Goal: Information Seeking & Learning: Learn about a topic

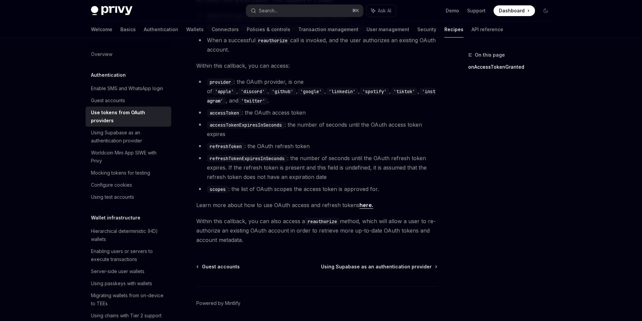
scroll to position [395, 0]
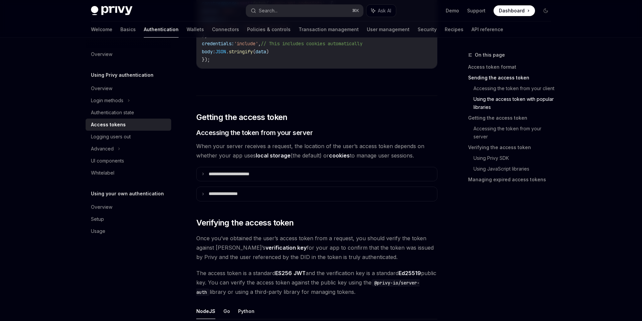
scroll to position [818, 0]
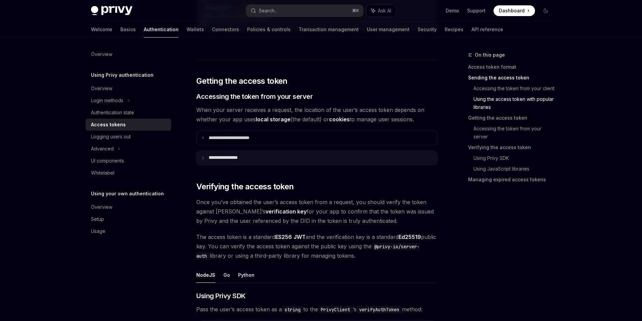
click at [202, 157] on icon at bounding box center [202, 157] width 3 height 3
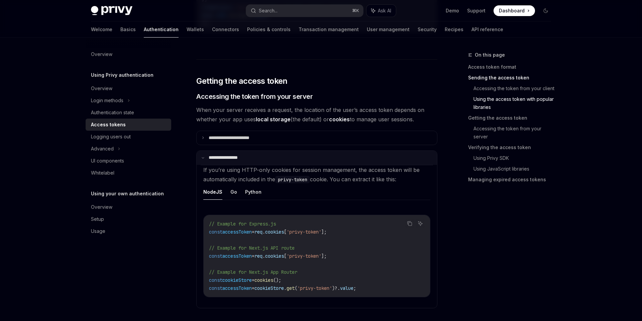
click at [202, 157] on icon at bounding box center [202, 157] width 3 height 3
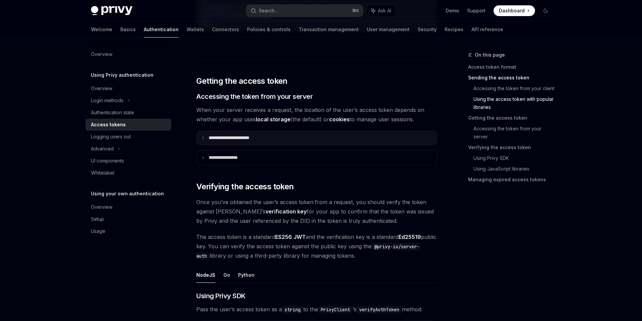
click at [202, 140] on summary "**********" at bounding box center [317, 138] width 241 height 14
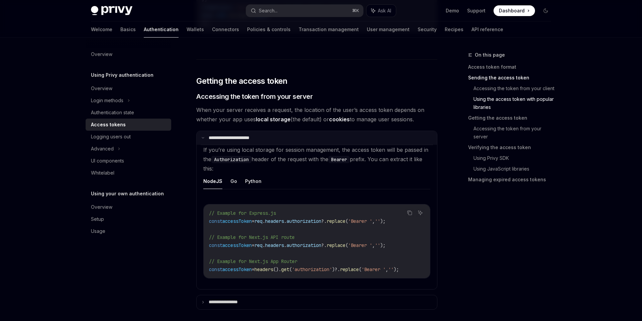
click at [202, 140] on summary "**********" at bounding box center [317, 138] width 241 height 14
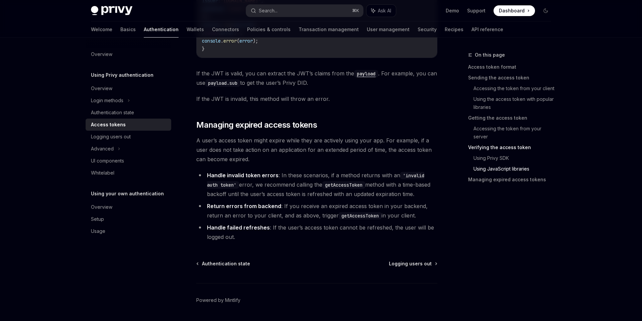
scroll to position [1714, 0]
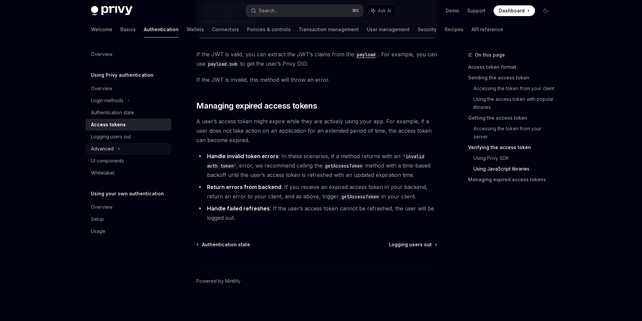
click at [120, 148] on div "Advanced" at bounding box center [129, 149] width 86 height 12
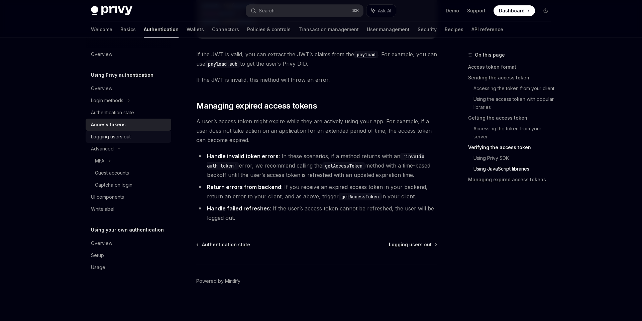
click at [128, 137] on div "Logging users out" at bounding box center [111, 137] width 40 height 8
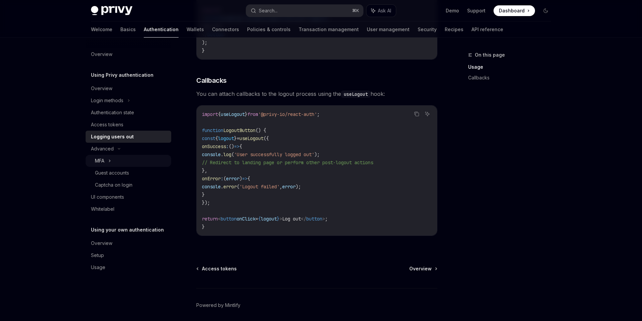
scroll to position [292, 0]
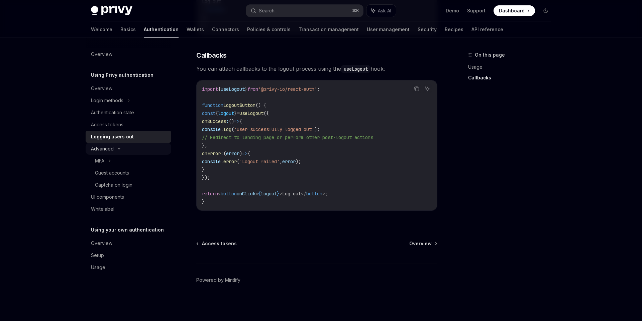
click at [108, 150] on div "Advanced" at bounding box center [102, 149] width 23 height 8
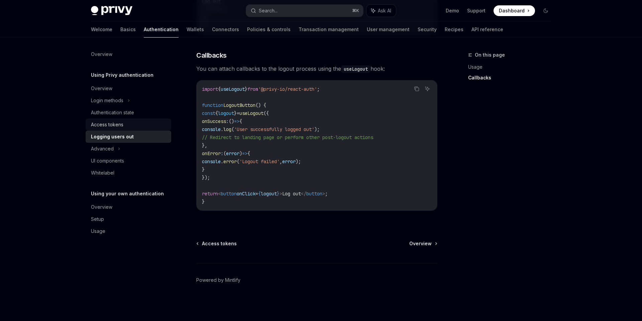
click at [116, 127] on div "Access tokens" at bounding box center [107, 124] width 32 height 8
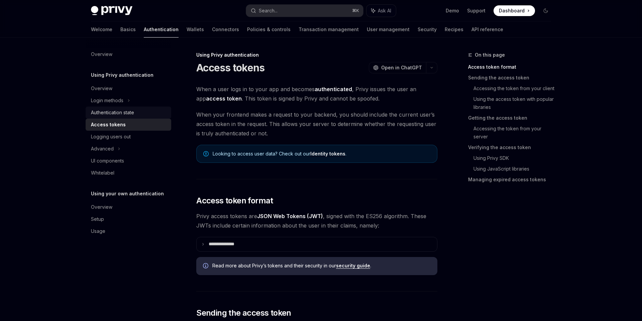
click at [123, 113] on div "Authentication state" at bounding box center [112, 112] width 43 height 8
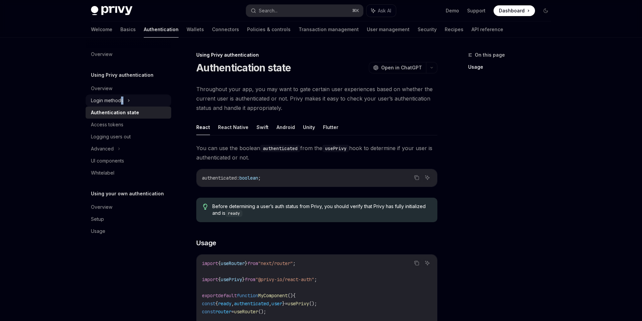
click at [122, 101] on div "Login methods" at bounding box center [107, 100] width 32 height 8
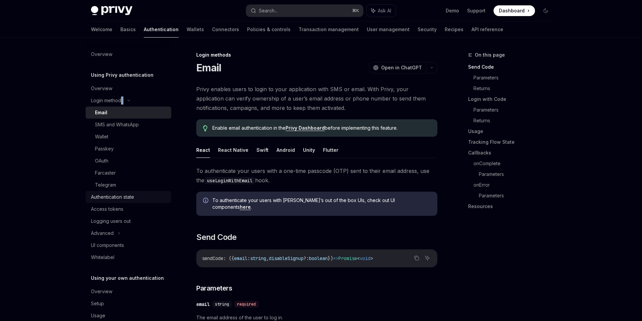
click at [101, 199] on div "Authentication state" at bounding box center [112, 197] width 43 height 8
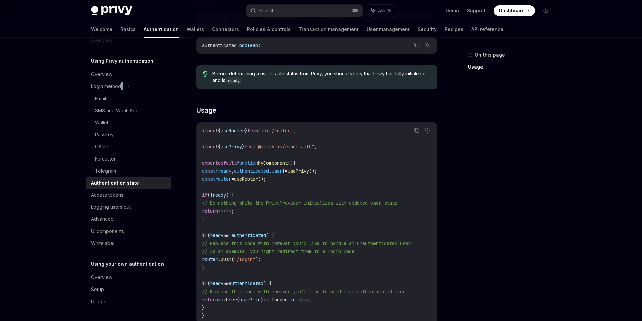
scroll to position [249, 0]
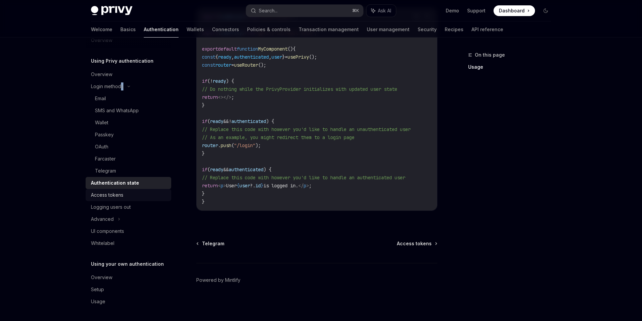
click at [118, 192] on div "Access tokens" at bounding box center [107, 195] width 32 height 8
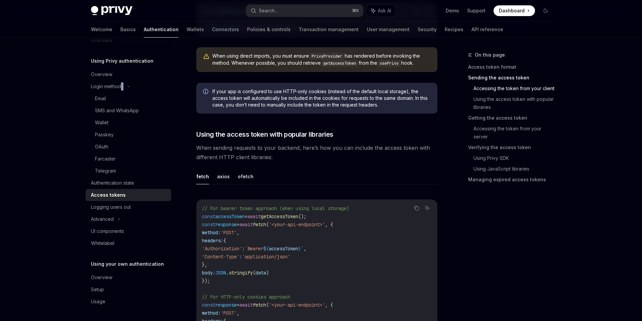
scroll to position [559, 0]
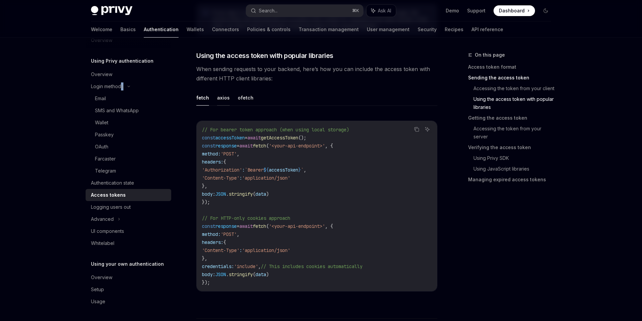
click at [224, 95] on button "axios" at bounding box center [223, 98] width 13 height 16
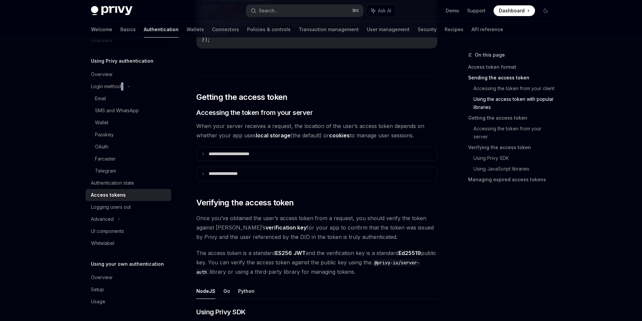
scroll to position [812, 0]
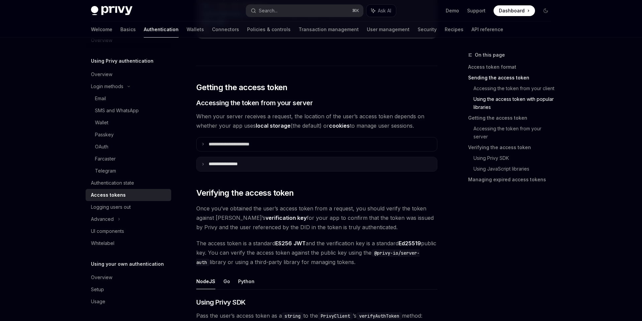
click at [238, 167] on summary "**********" at bounding box center [317, 164] width 241 height 14
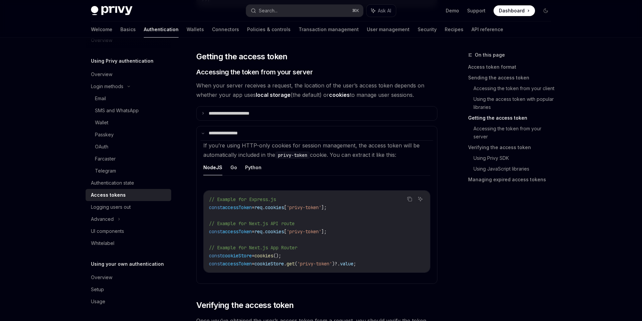
scroll to position [846, 0]
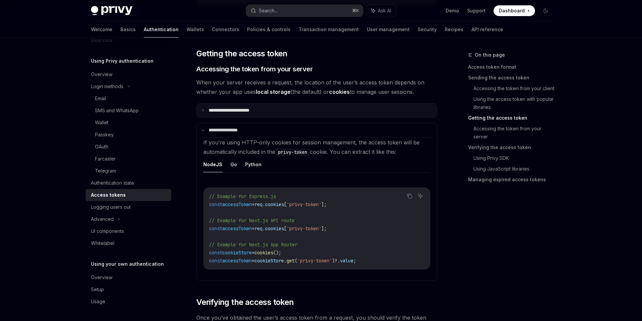
click at [242, 114] on summary "**********" at bounding box center [317, 110] width 241 height 14
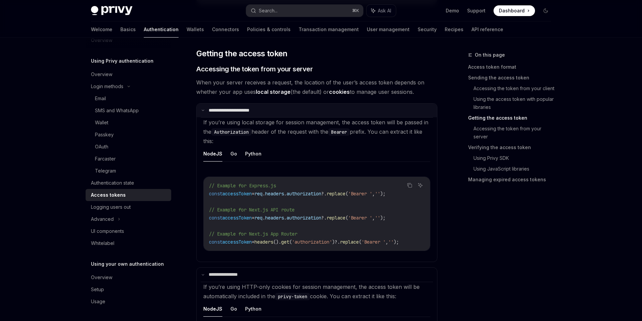
click at [212, 109] on p "**********" at bounding box center [236, 110] width 54 height 6
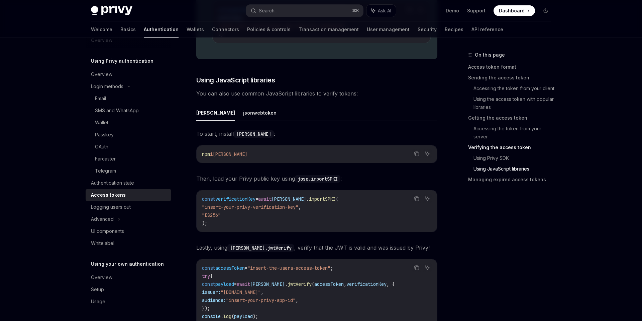
scroll to position [1549, 0]
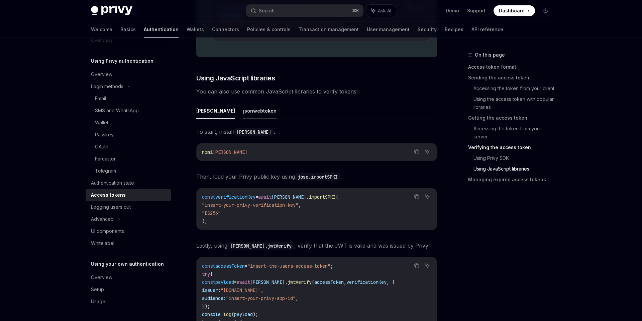
click at [243, 114] on button "jsonwebtoken" at bounding box center [259, 111] width 33 height 16
type textarea "*"
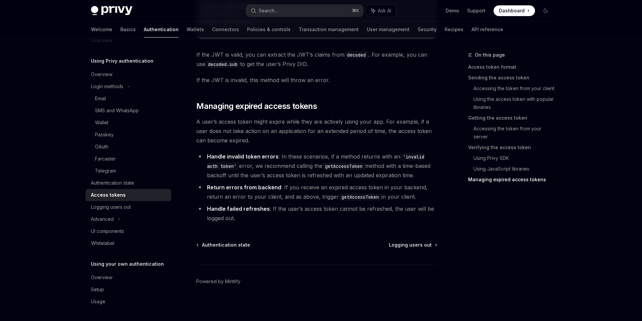
scroll to position [1882, 0]
click at [500, 158] on link "Using Privy SDK" at bounding box center [515, 158] width 83 height 11
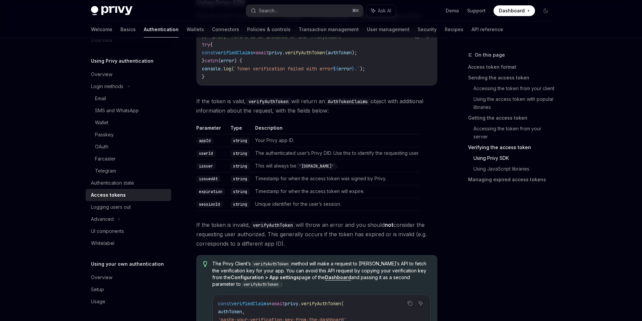
scroll to position [1251, 0]
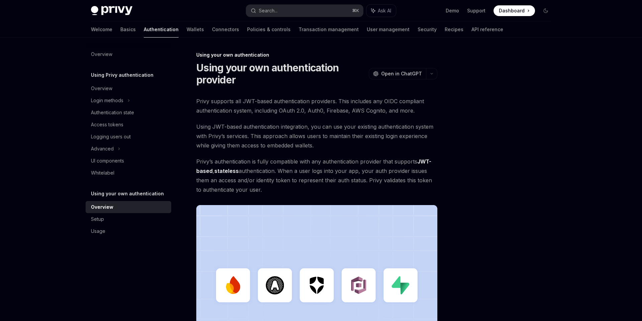
scroll to position [156, 0]
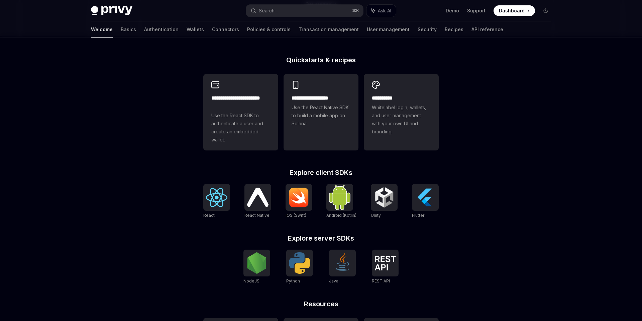
scroll to position [179, 0]
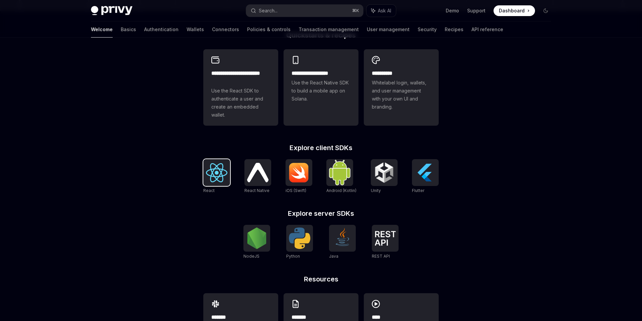
click at [212, 182] on img at bounding box center [216, 172] width 21 height 19
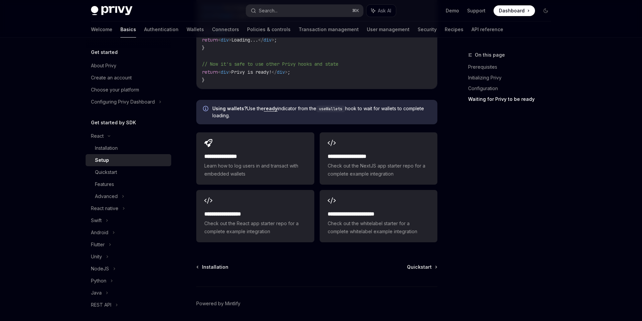
scroll to position [828, 0]
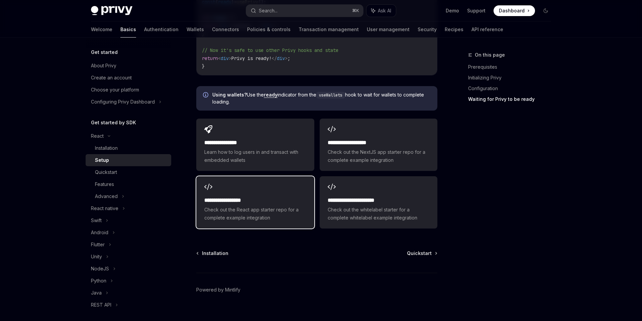
click at [295, 205] on span "Check out the React app starter repo for a complete example integration" at bounding box center [255, 213] width 102 height 16
click at [425, 250] on div "Installation Quickstart Powered by Mintlify" at bounding box center [316, 290] width 241 height 81
click at [422, 250] on span "Quickstart" at bounding box center [419, 253] width 25 height 7
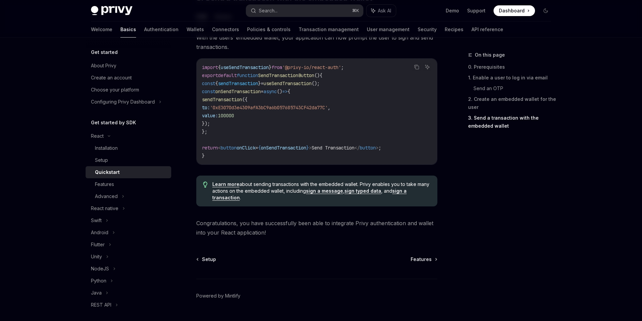
scroll to position [650, 0]
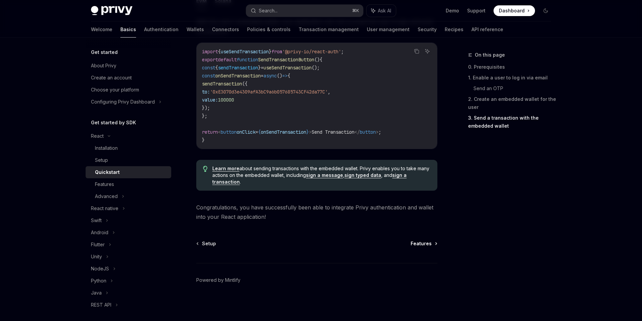
click at [416, 241] on span "Features" at bounding box center [421, 243] width 21 height 7
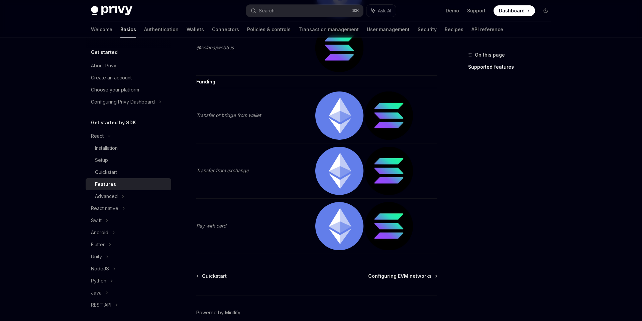
scroll to position [1402, 0]
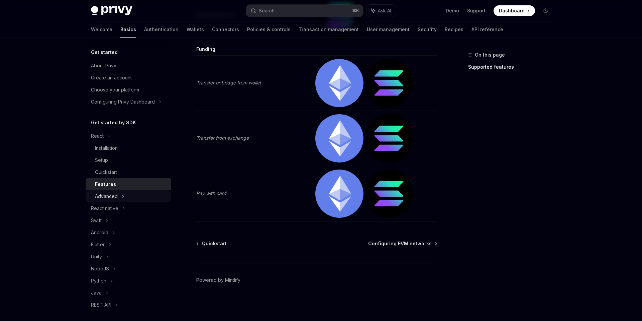
click at [120, 195] on div "Advanced" at bounding box center [129, 196] width 86 height 12
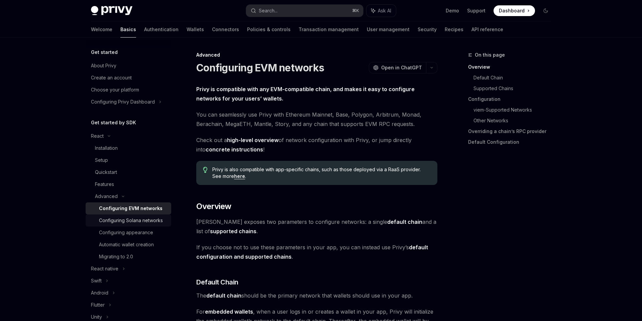
click at [125, 218] on div "Configuring Solana networks" at bounding box center [131, 220] width 64 height 8
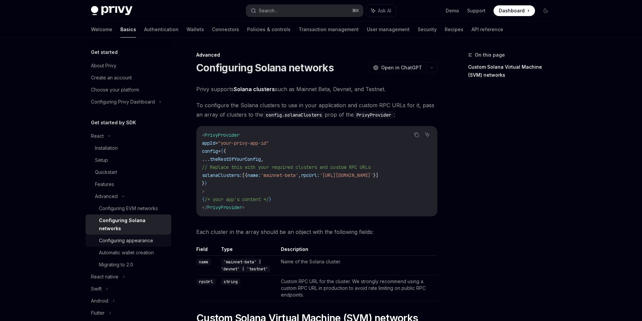
click at [124, 236] on div "Configuring appearance" at bounding box center [126, 240] width 54 height 8
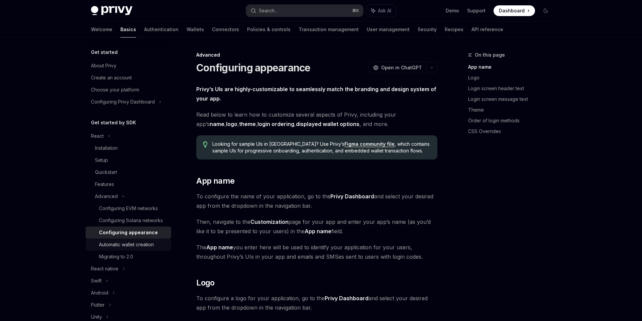
click at [125, 244] on div "Automatic wallet creation" at bounding box center [126, 244] width 55 height 8
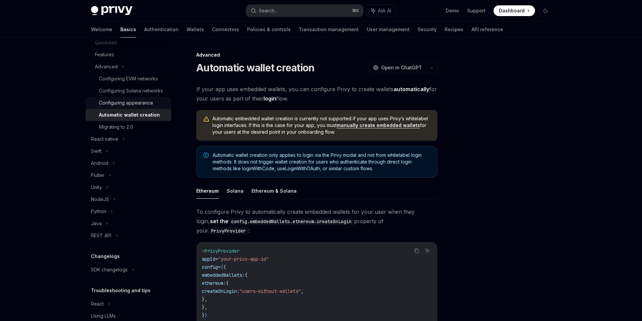
scroll to position [156, 0]
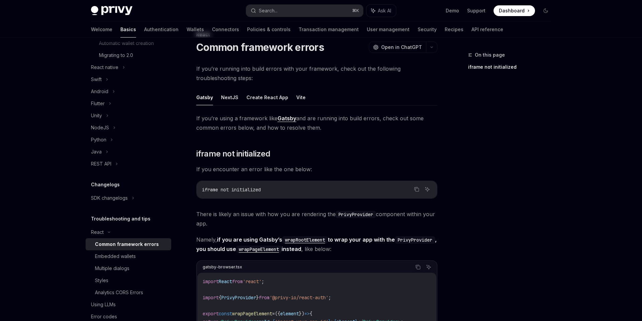
scroll to position [23, 0]
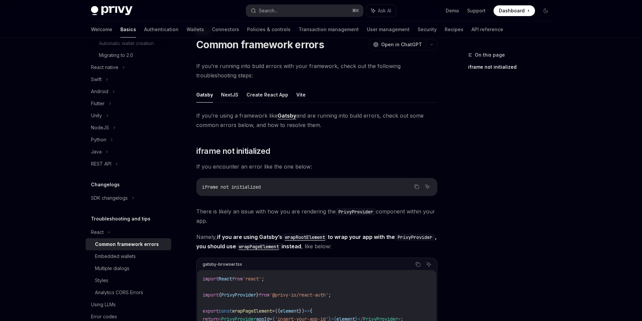
click at [304, 94] on ul "Gatsby NextJS Create React App Vite" at bounding box center [316, 95] width 241 height 16
click at [301, 94] on button "Vite" at bounding box center [300, 95] width 9 height 16
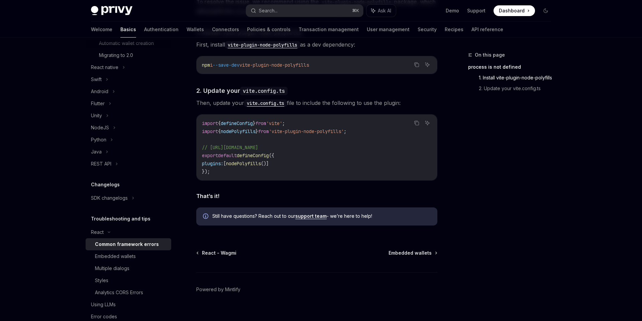
scroll to position [270, 0]
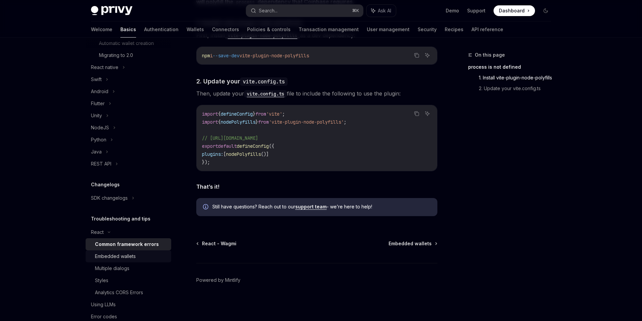
click at [121, 254] on div "Embedded wallets" at bounding box center [115, 256] width 41 height 8
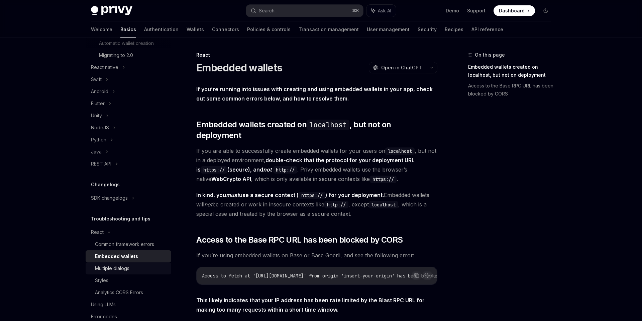
click at [118, 265] on div "Multiple dialogs" at bounding box center [112, 268] width 34 height 8
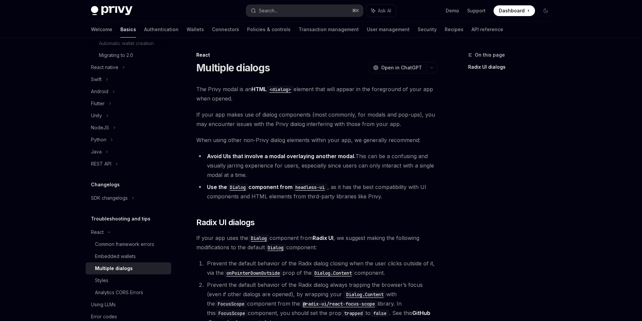
scroll to position [216, 0]
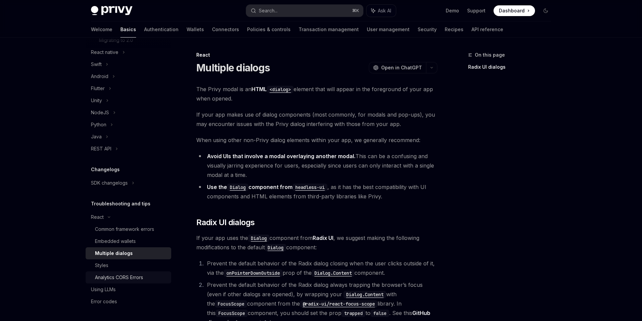
click at [115, 278] on div "Analytics CORS Errors" at bounding box center [119, 277] width 48 height 8
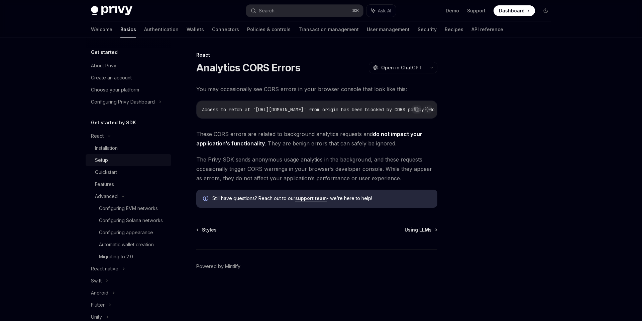
click at [115, 157] on div "Setup" at bounding box center [131, 160] width 72 height 8
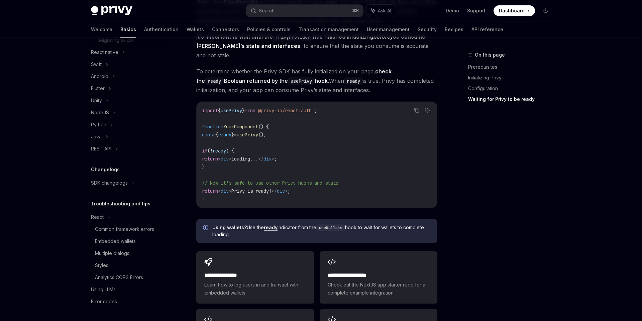
scroll to position [213, 0]
click at [144, 33] on link "Authentication" at bounding box center [161, 29] width 34 height 16
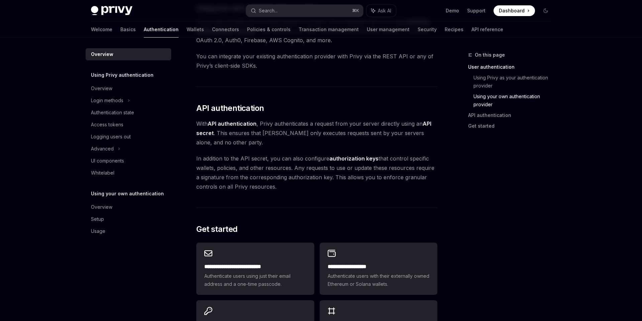
scroll to position [438, 0]
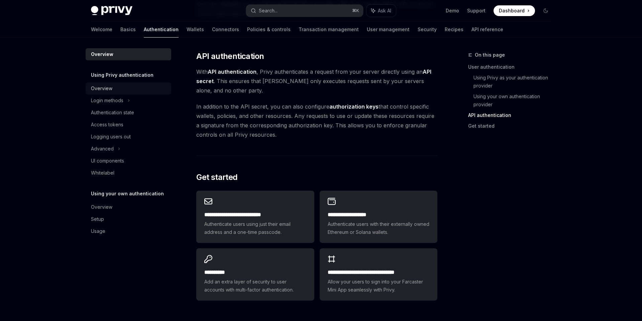
click at [126, 88] on div "Overview" at bounding box center [129, 88] width 76 height 8
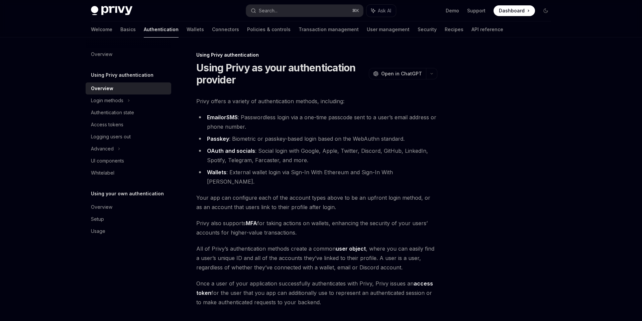
scroll to position [76, 0]
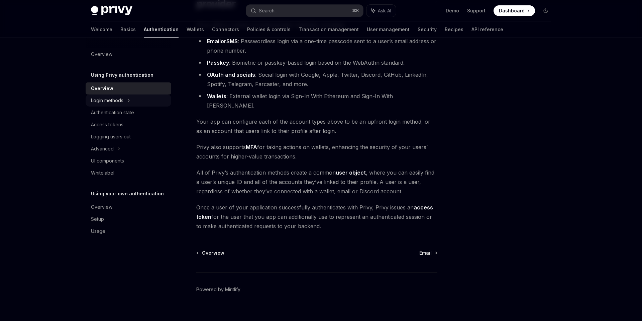
click at [130, 100] on div "Login methods" at bounding box center [129, 100] width 86 height 12
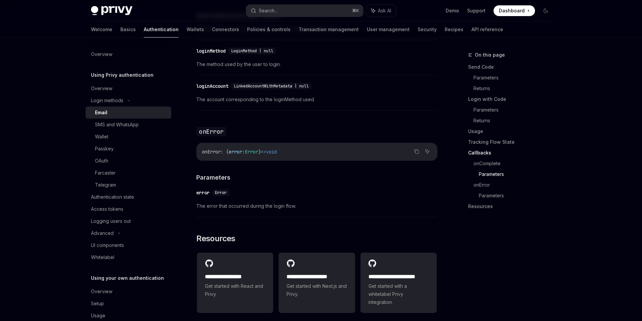
scroll to position [1316, 0]
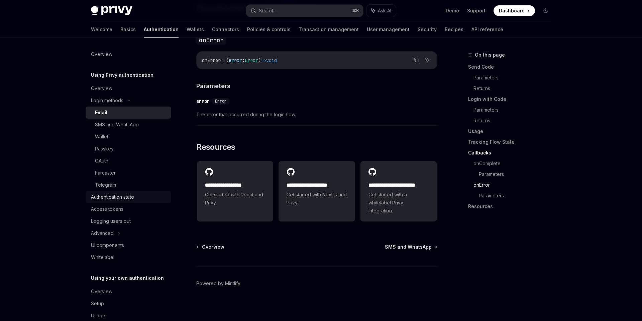
click at [117, 193] on div "Authentication state" at bounding box center [112, 197] width 43 height 8
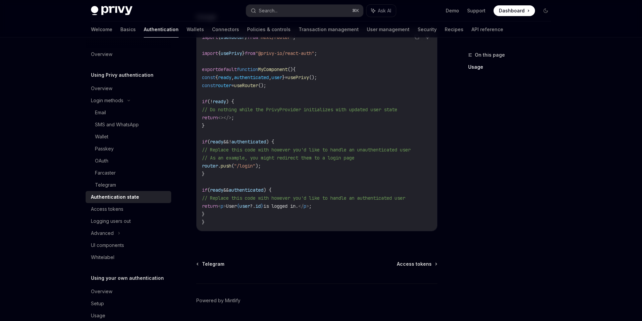
scroll to position [249, 0]
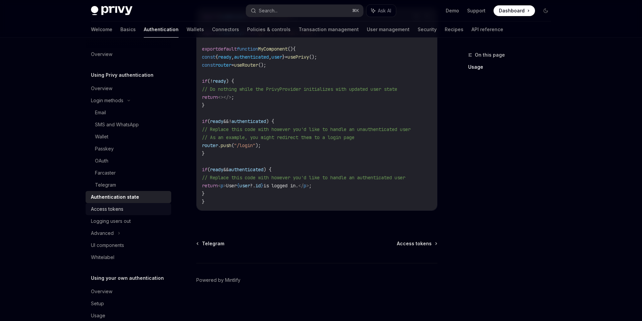
click at [131, 204] on link "Access tokens" at bounding box center [129, 209] width 86 height 12
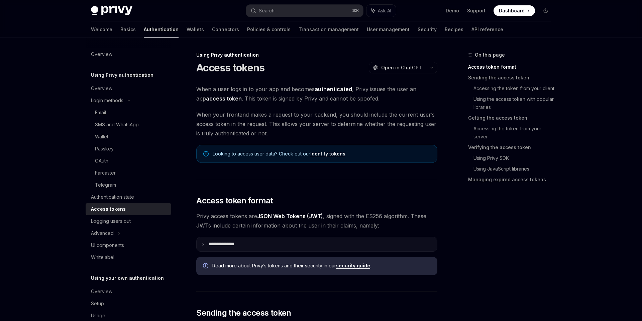
click at [205, 246] on summary "**********" at bounding box center [317, 244] width 241 height 14
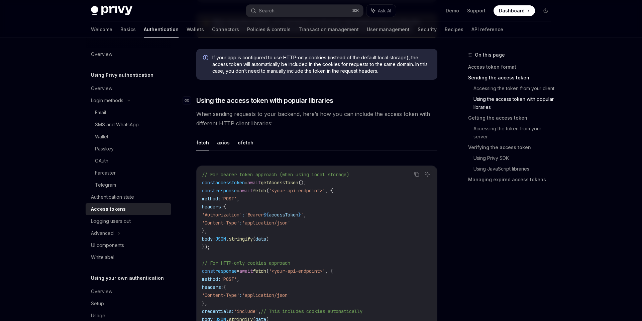
scroll to position [739, 0]
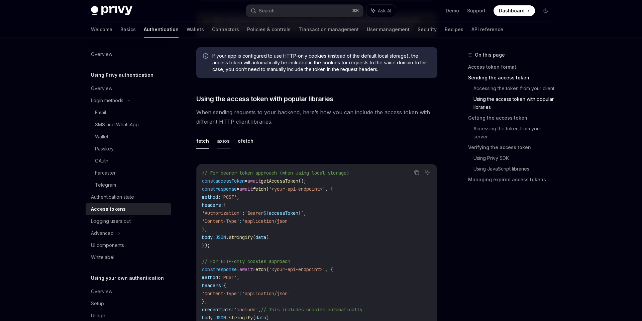
click at [224, 138] on button "axios" at bounding box center [223, 141] width 13 height 16
type textarea "*"
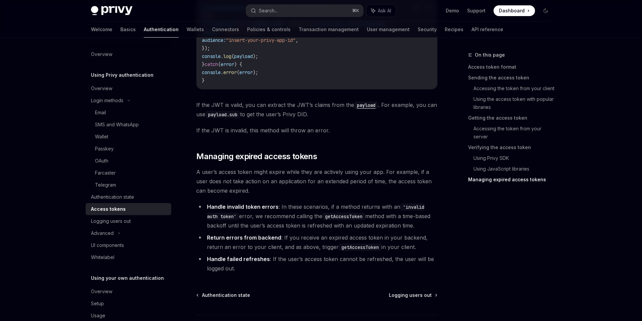
scroll to position [1937, 0]
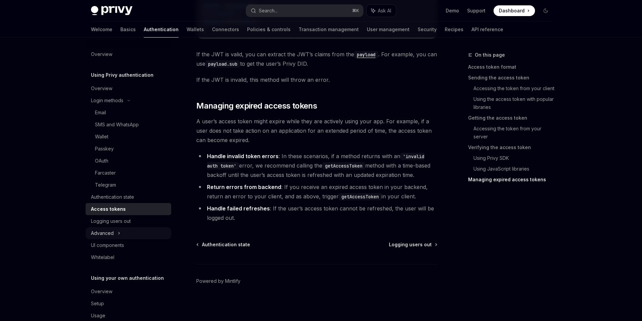
click at [114, 234] on div "Advanced" at bounding box center [129, 233] width 86 height 12
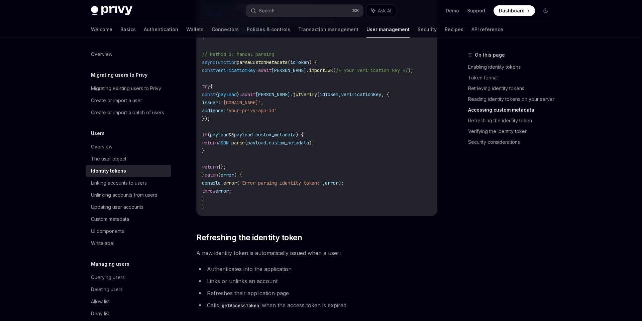
scroll to position [1361, 0]
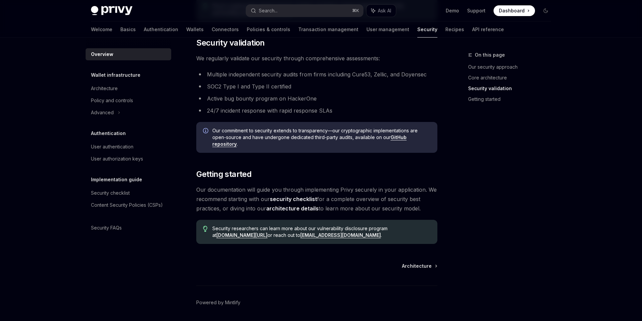
scroll to position [429, 0]
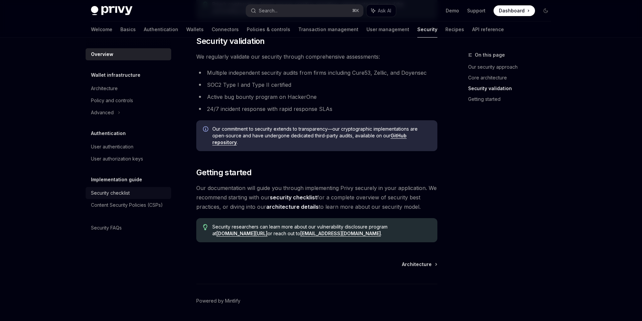
click at [106, 191] on div "Security checklist" at bounding box center [110, 193] width 39 height 8
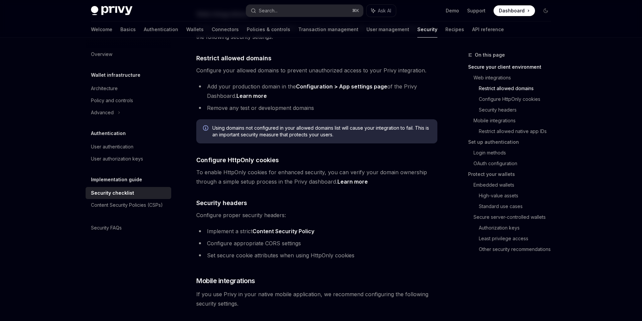
scroll to position [234, 0]
click at [347, 177] on link "Learn more" at bounding box center [353, 180] width 30 height 7
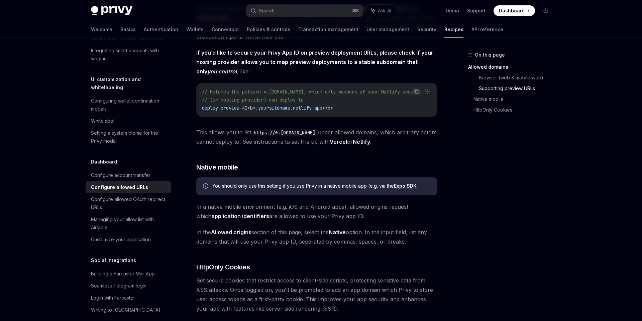
scroll to position [623, 0]
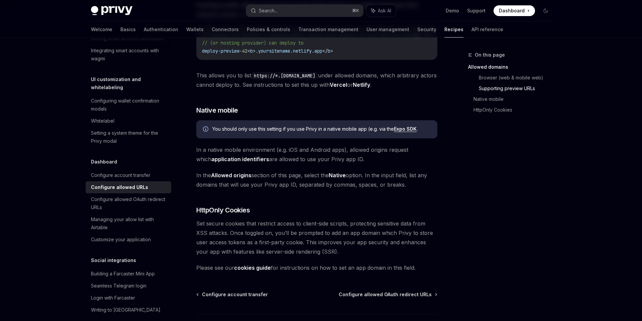
type textarea "*"
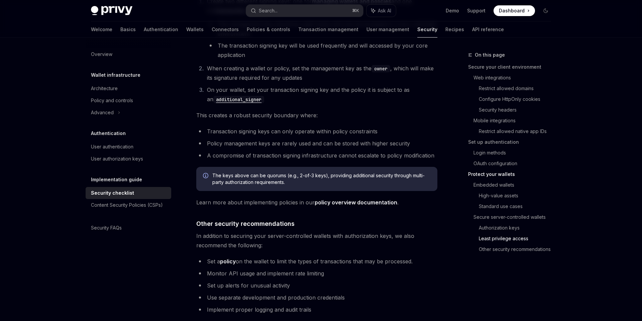
scroll to position [1496, 0]
